Goal: Task Accomplishment & Management: Complete application form

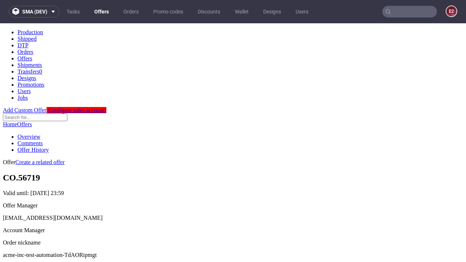
scroll to position [72, 0]
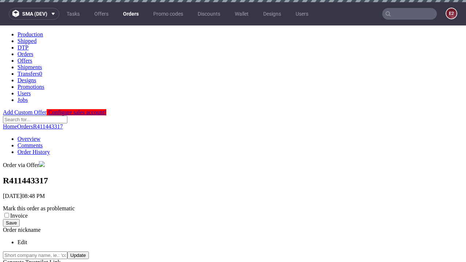
scroll to position [165, 0]
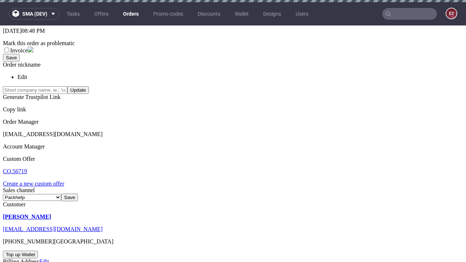
click at [37, 180] on link "Create a new custom offer" at bounding box center [33, 183] width 61 height 6
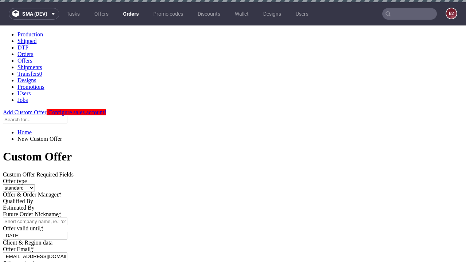
scroll to position [0, 0]
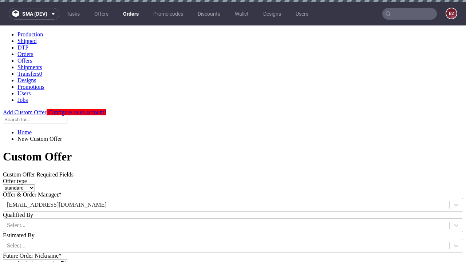
type input "acme-inc-test-automation-TdAORipmgt"
type input "[DATE]"
type input "[EMAIL_ADDRESS][DOMAIN_NAME]"
select select "gb"
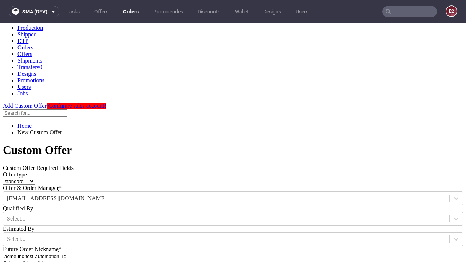
type input "[EMAIL_ADDRESS][DOMAIN_NAME]"
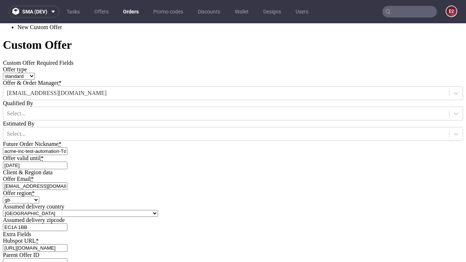
type input "[URL][DOMAIN_NAME]"
type input "Please wait..."
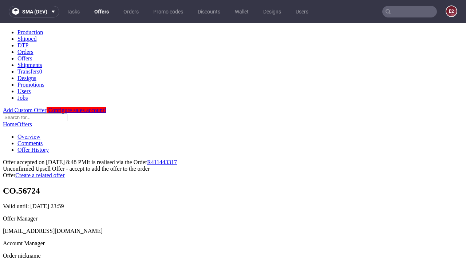
scroll to position [112, 0]
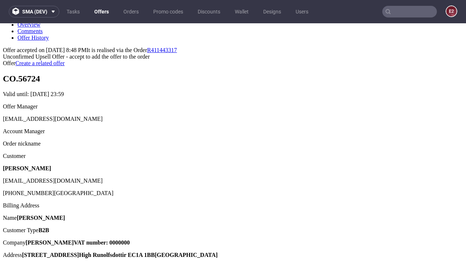
type input "In progress..."
